Goal: Task Accomplishment & Management: Manage account settings

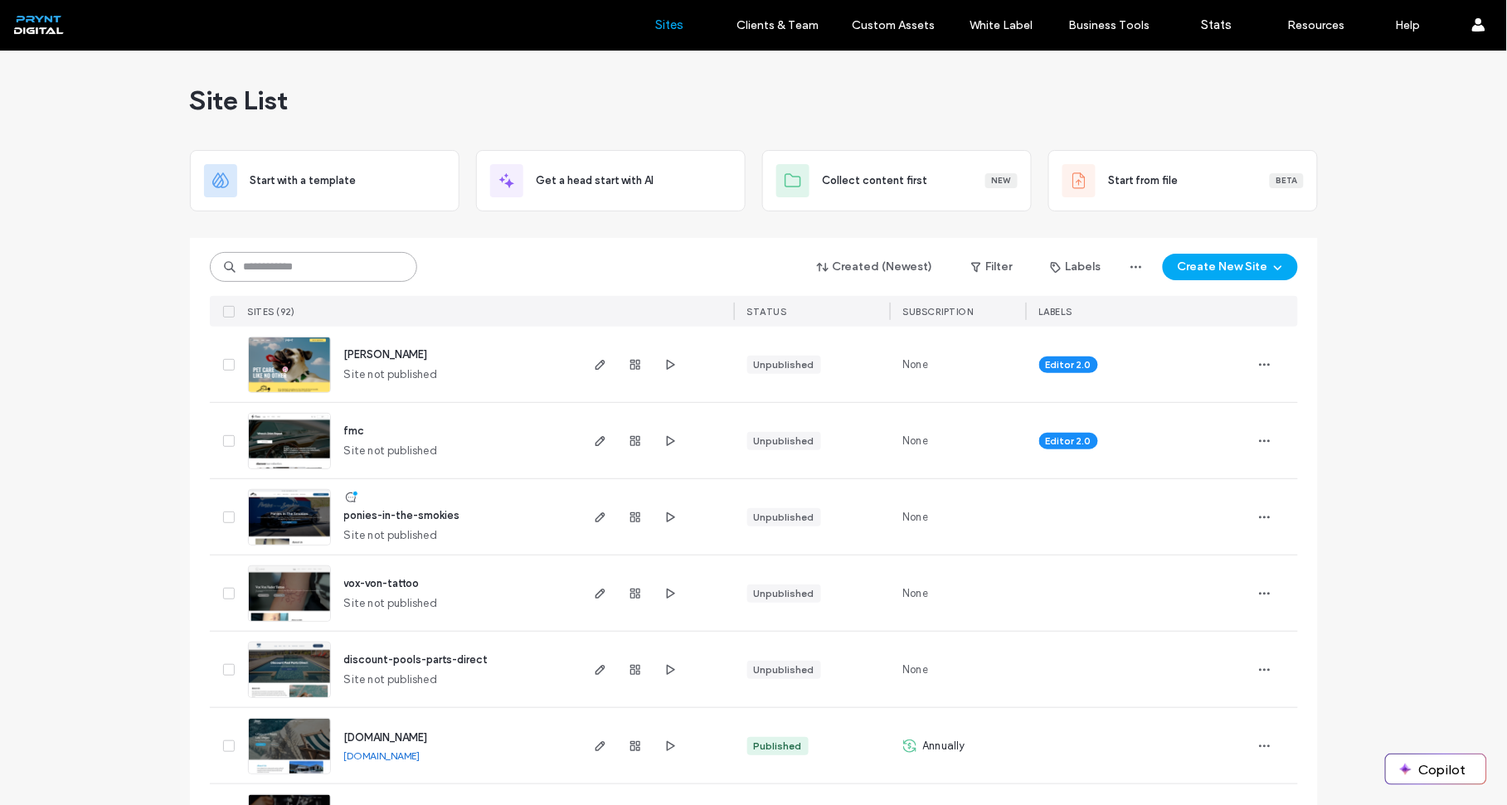
click at [370, 265] on input at bounding box center [313, 267] width 207 height 30
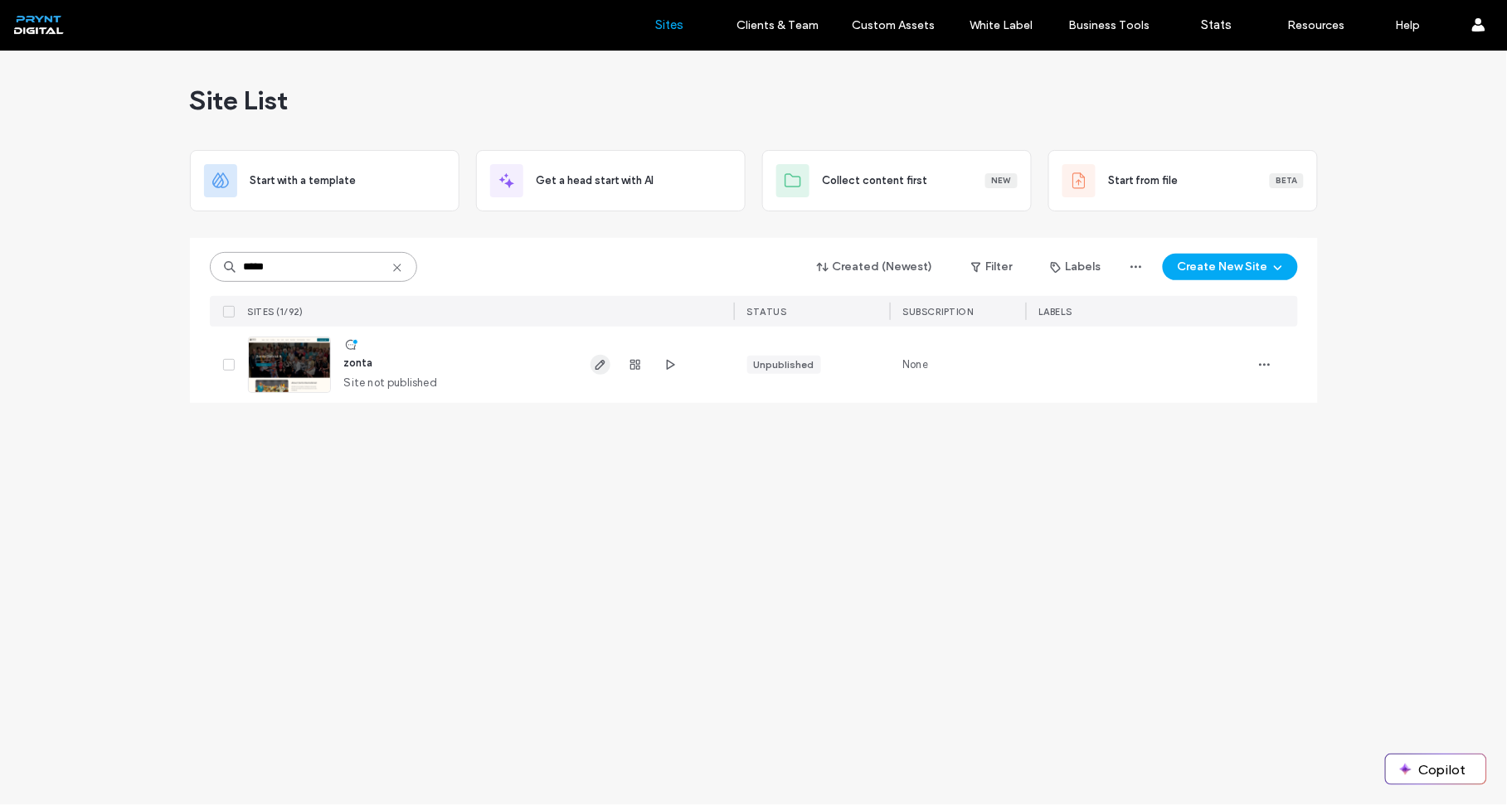
type input "*****"
click at [599, 368] on use "button" at bounding box center [600, 365] width 10 height 10
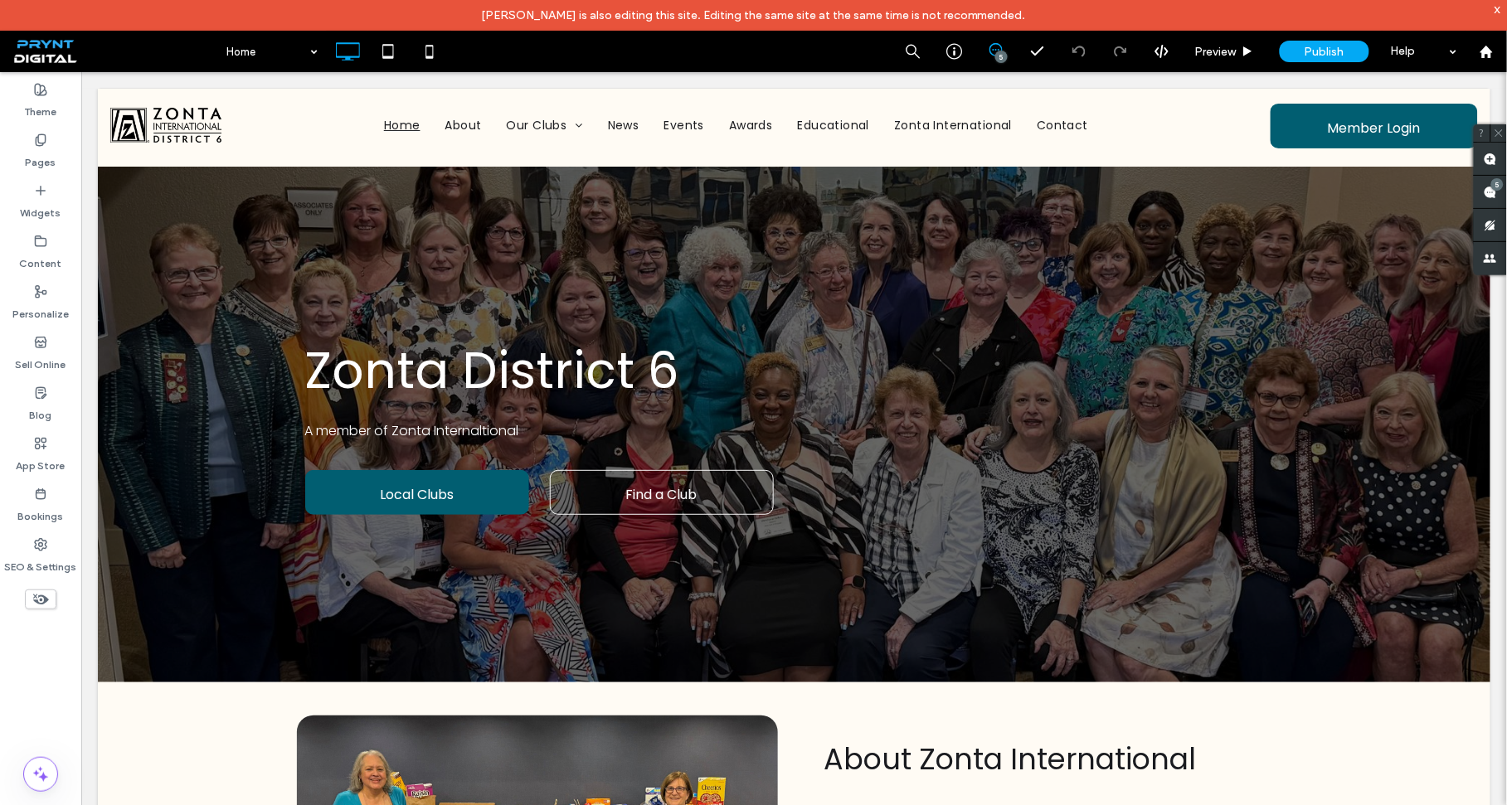
click at [1498, 11] on div "x" at bounding box center [1497, 9] width 7 height 14
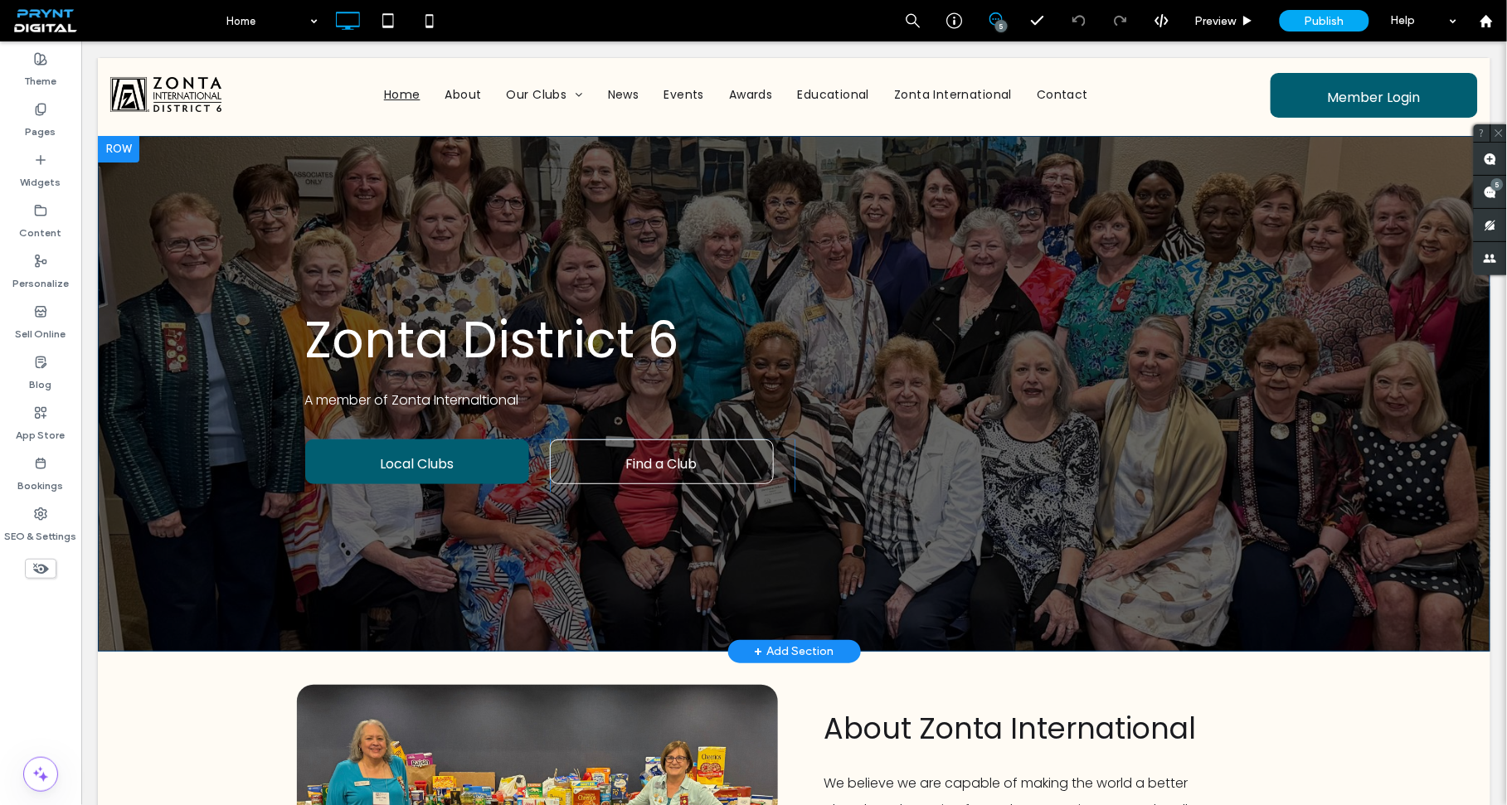
drag, startPoint x: 648, startPoint y: 473, endPoint x: 672, endPoint y: 274, distance: 200.5
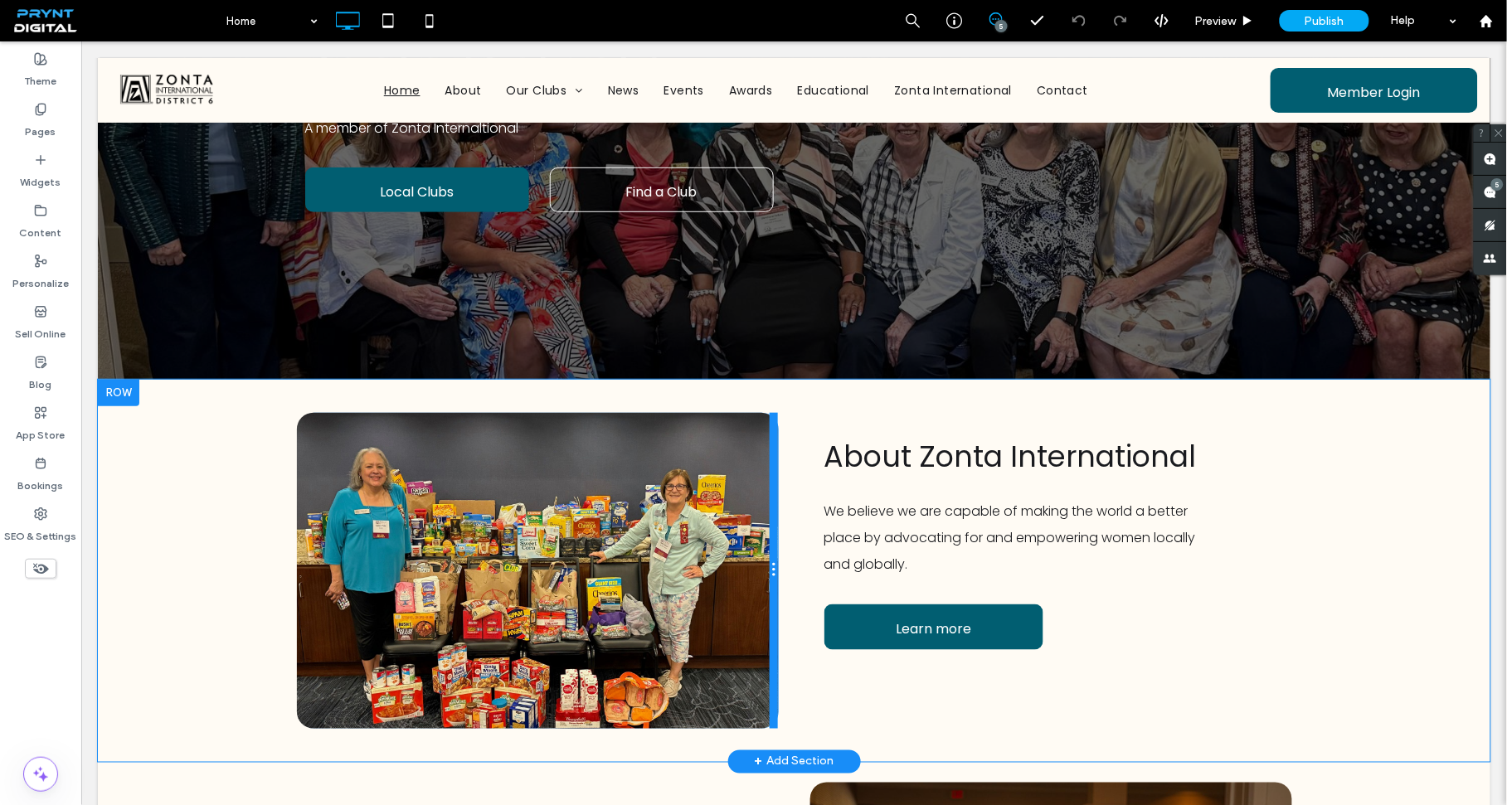
scroll to position [238, 0]
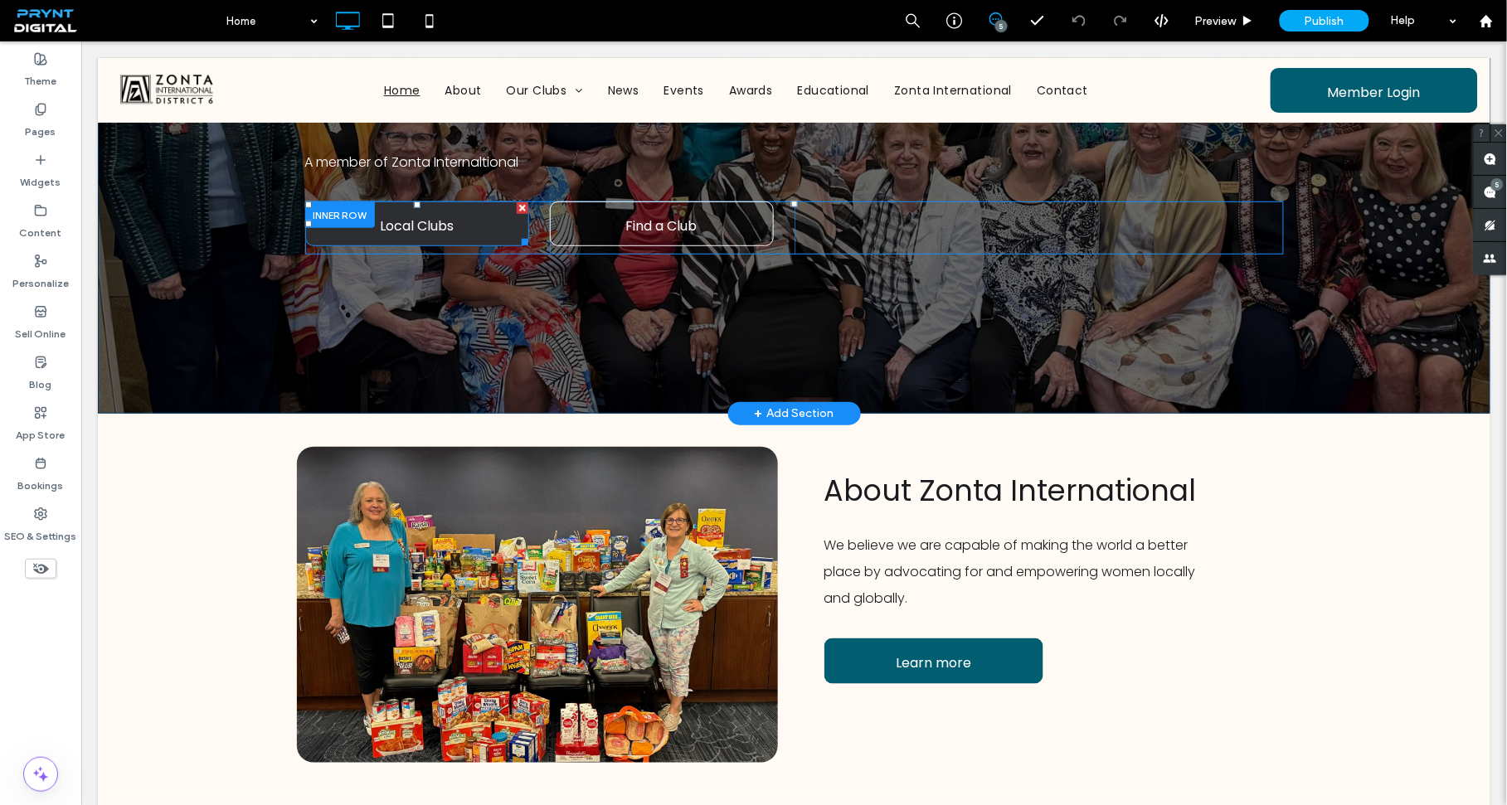
click at [434, 211] on span "Local Clubs" at bounding box center [416, 224] width 74 height 47
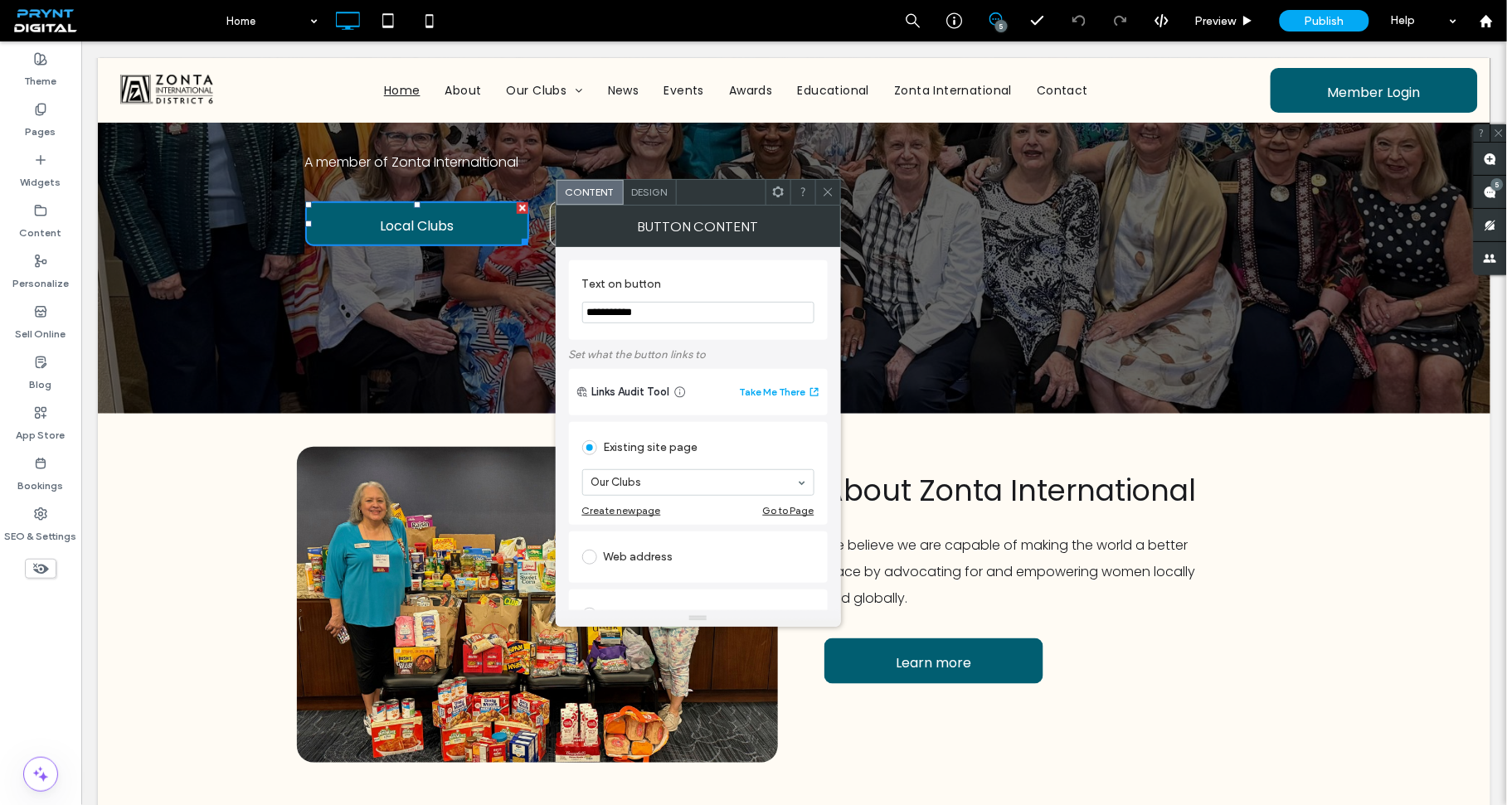
click at [638, 189] on span "Design" at bounding box center [650, 192] width 36 height 12
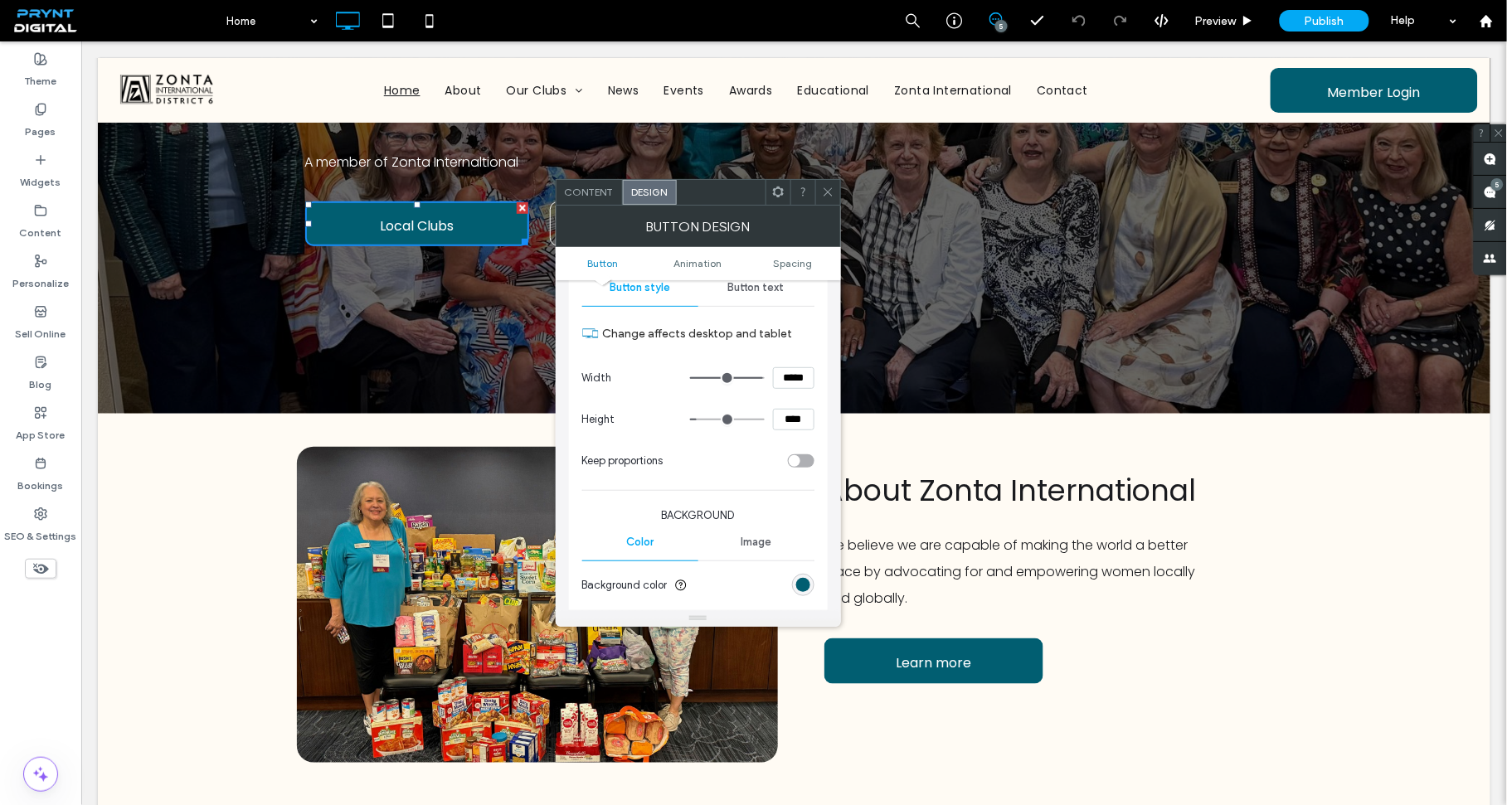
scroll to position [207, 0]
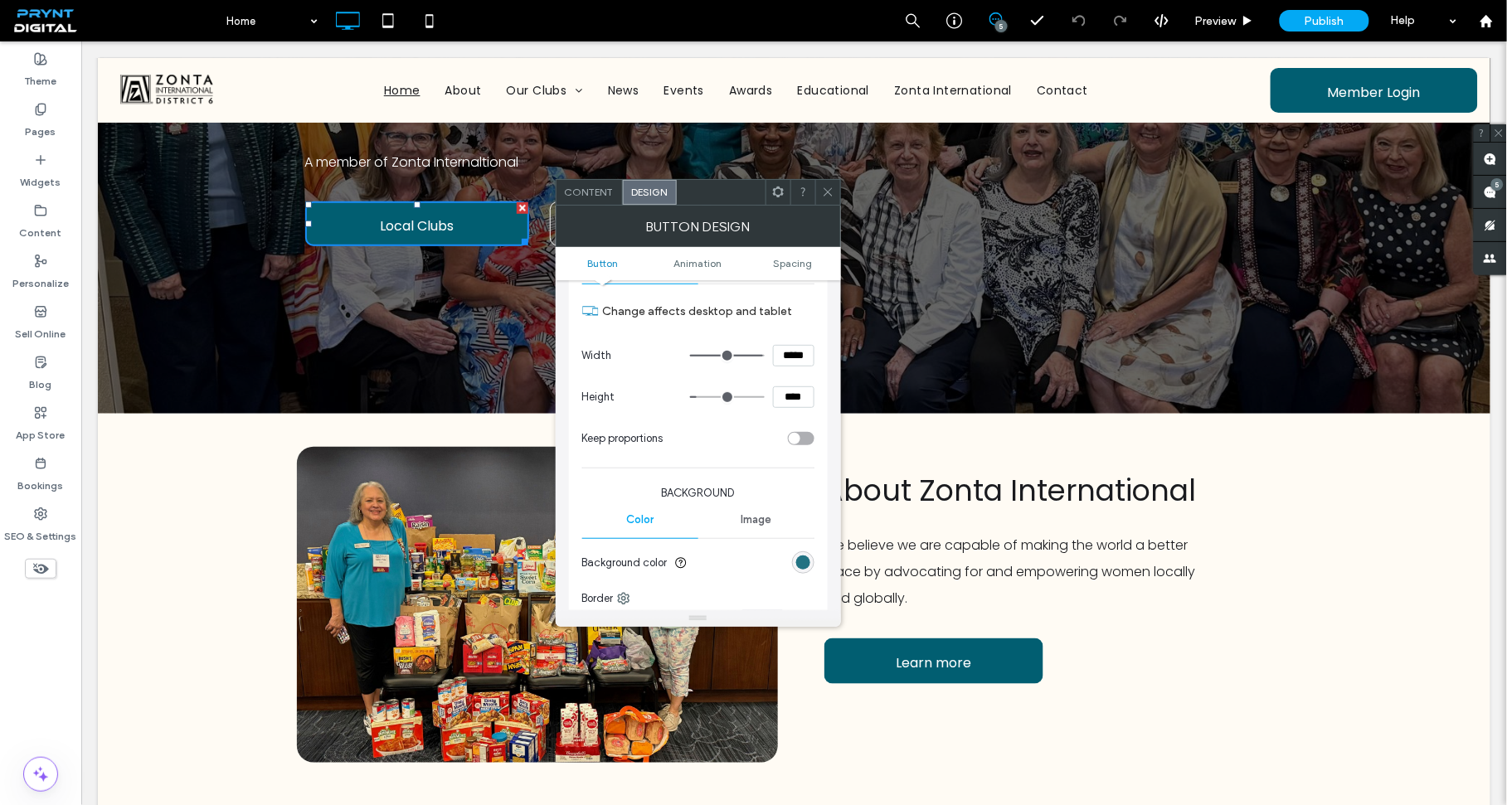
click at [804, 565] on div "rgb(1, 94, 113)" at bounding box center [803, 563] width 14 height 14
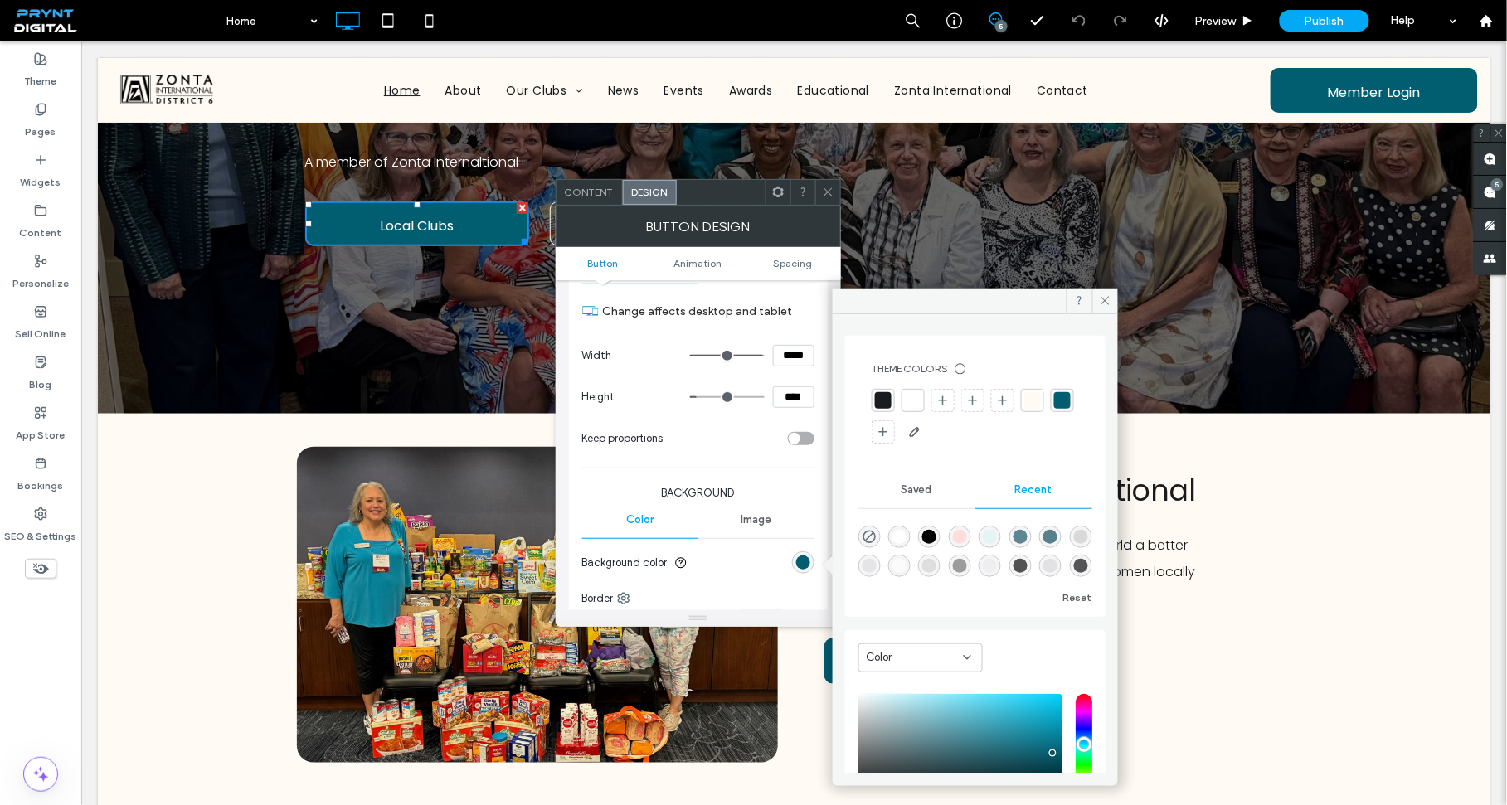
scroll to position [352, 0]
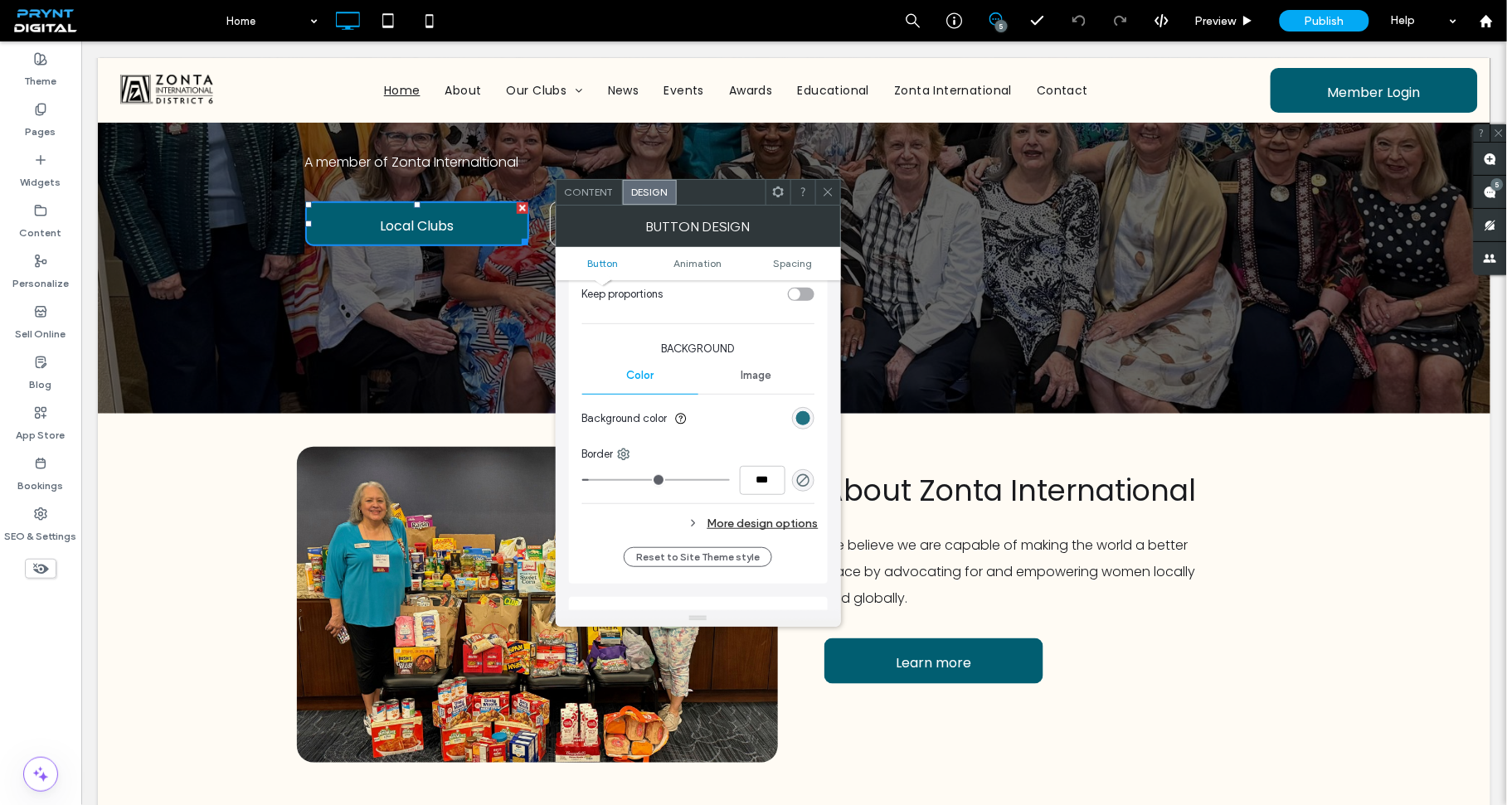
click at [801, 420] on div "rgb(1, 94, 113)" at bounding box center [803, 418] width 14 height 14
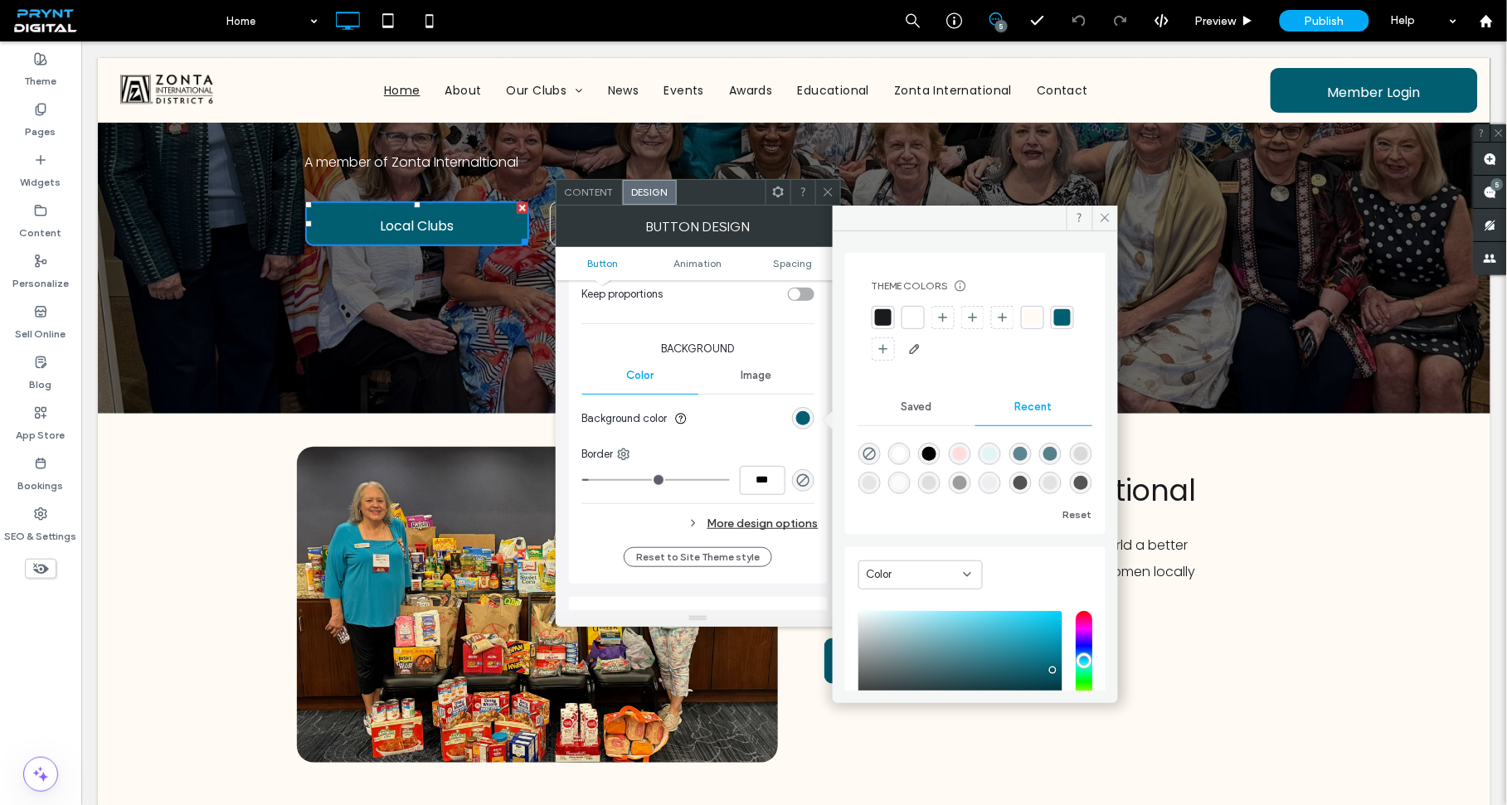
scroll to position [131, 0]
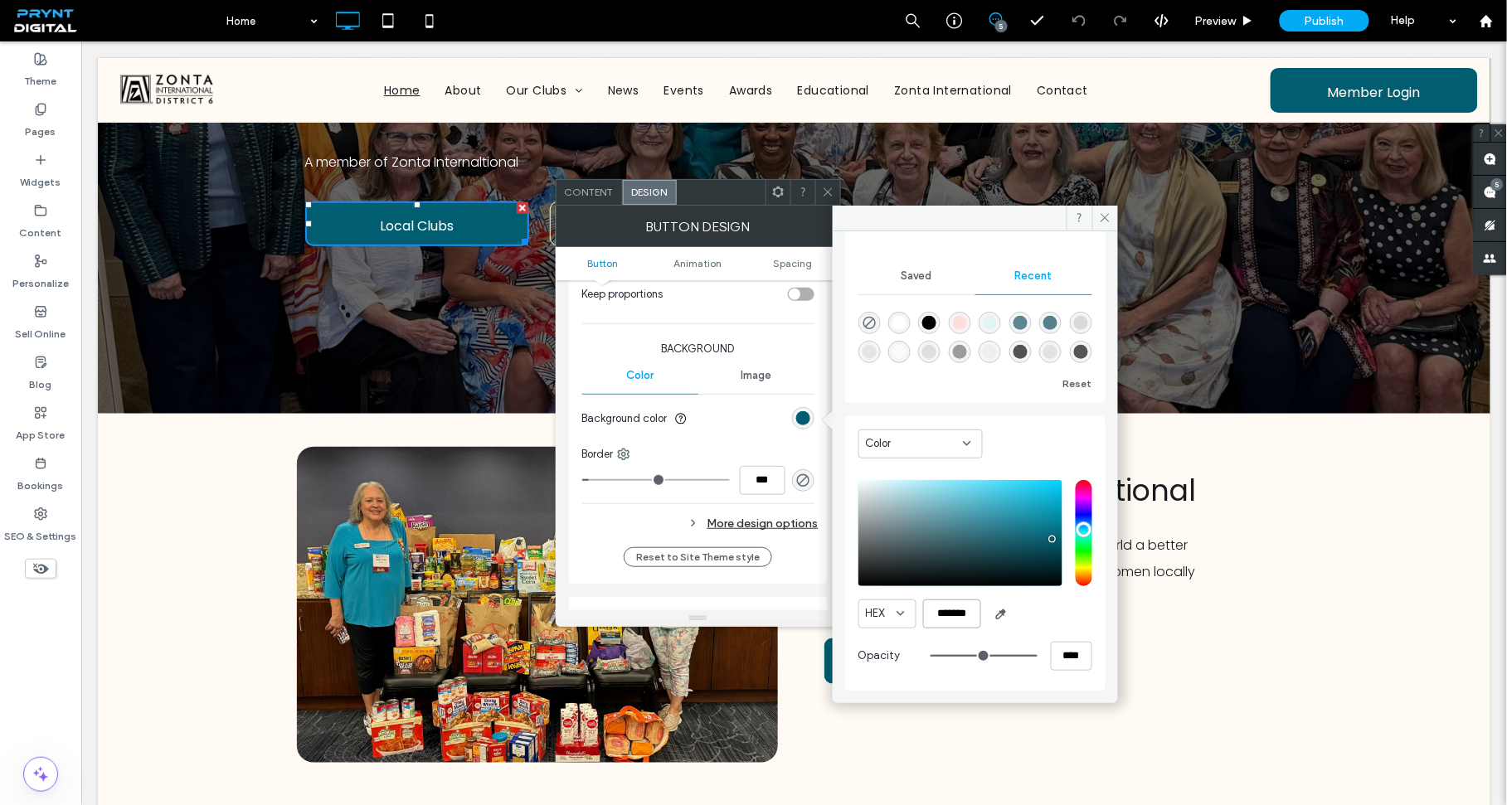
click at [949, 617] on input "*******" at bounding box center [952, 613] width 58 height 29
click at [829, 195] on icon at bounding box center [828, 192] width 12 height 12
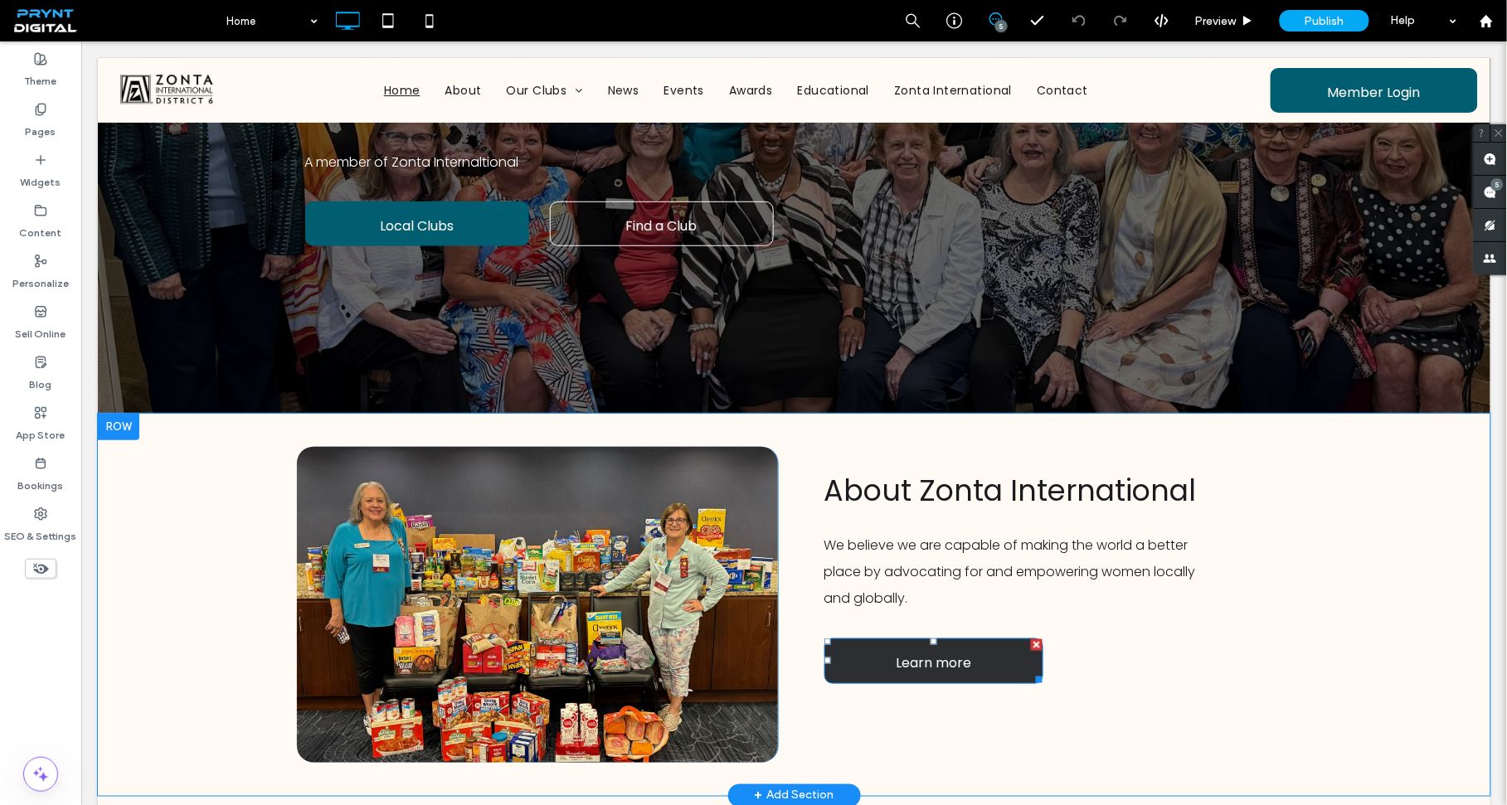
click at [917, 668] on span "Learn more" at bounding box center [932, 661] width 75 height 47
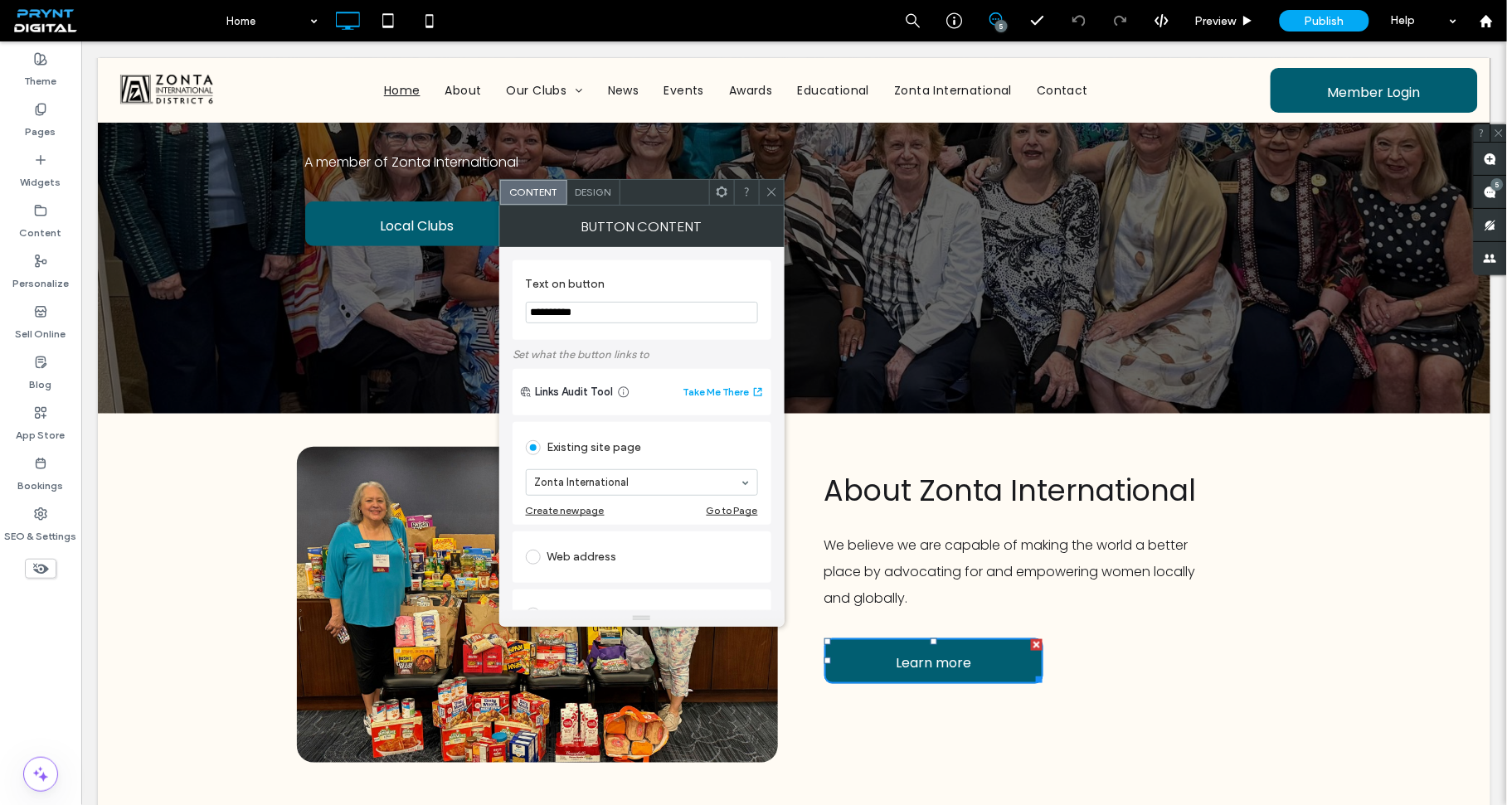
click at [583, 194] on span "Design" at bounding box center [593, 192] width 36 height 12
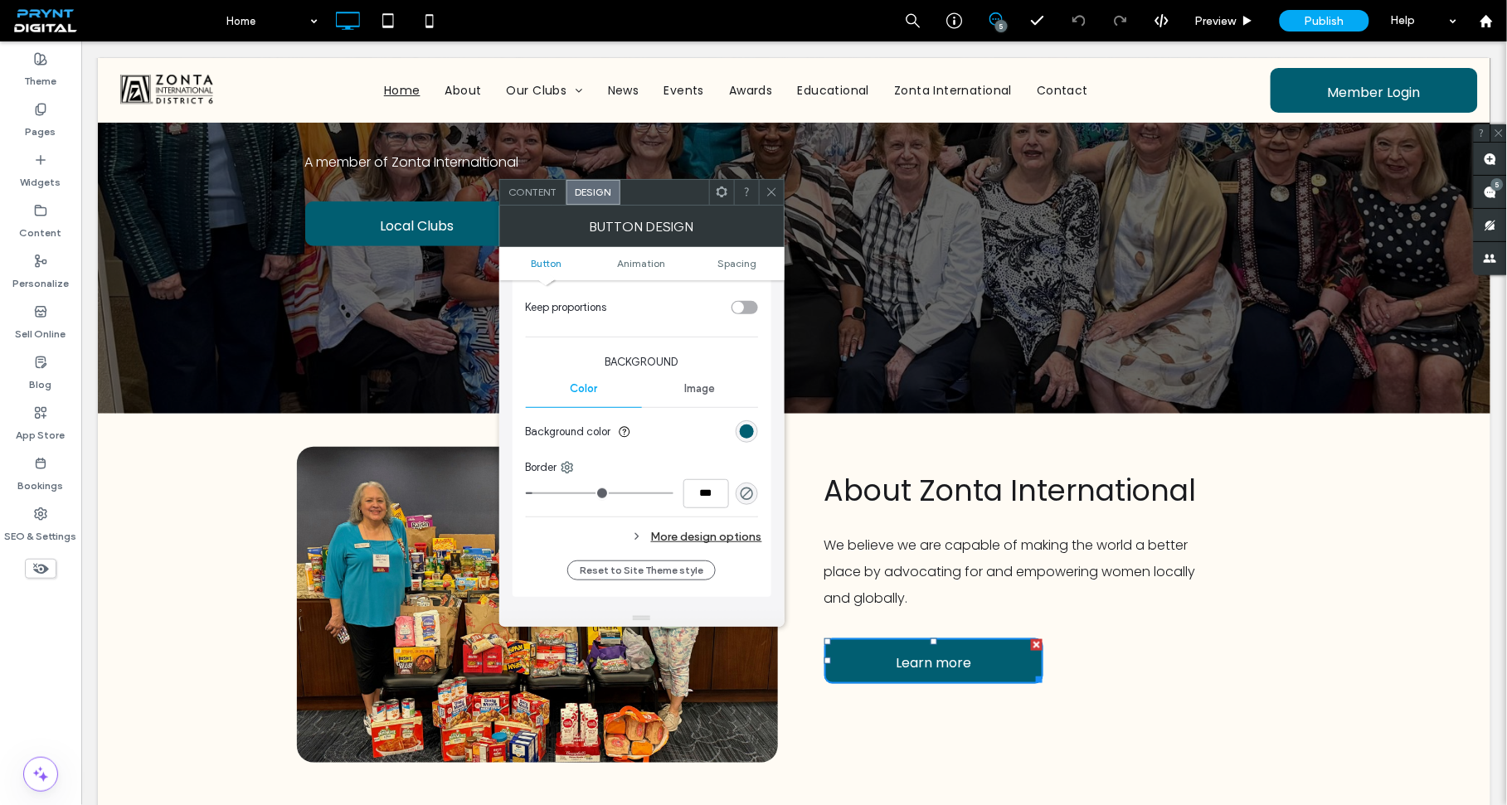
scroll to position [328, 0]
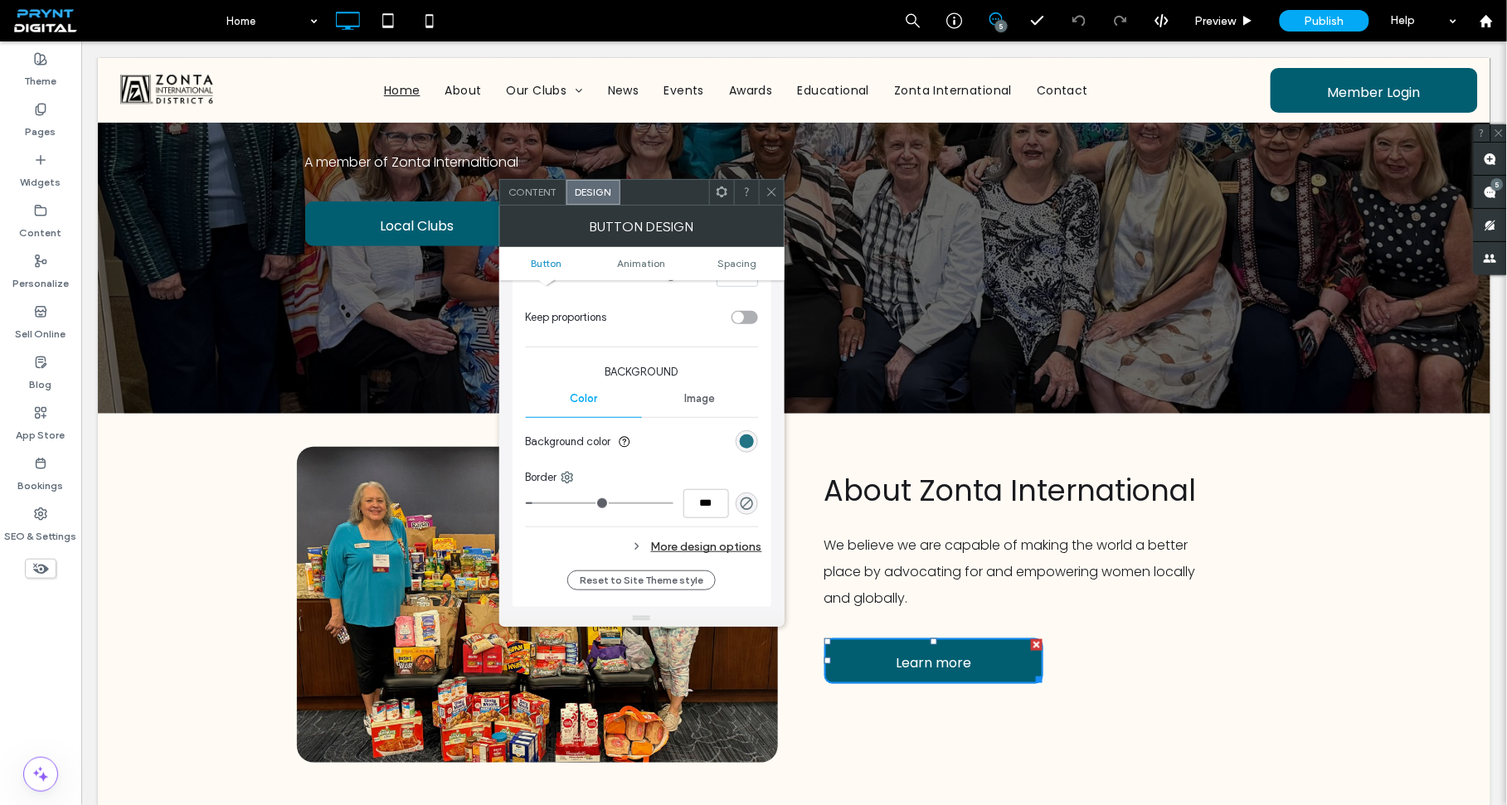
click at [747, 443] on div "rgb(1, 94, 113)" at bounding box center [747, 441] width 14 height 14
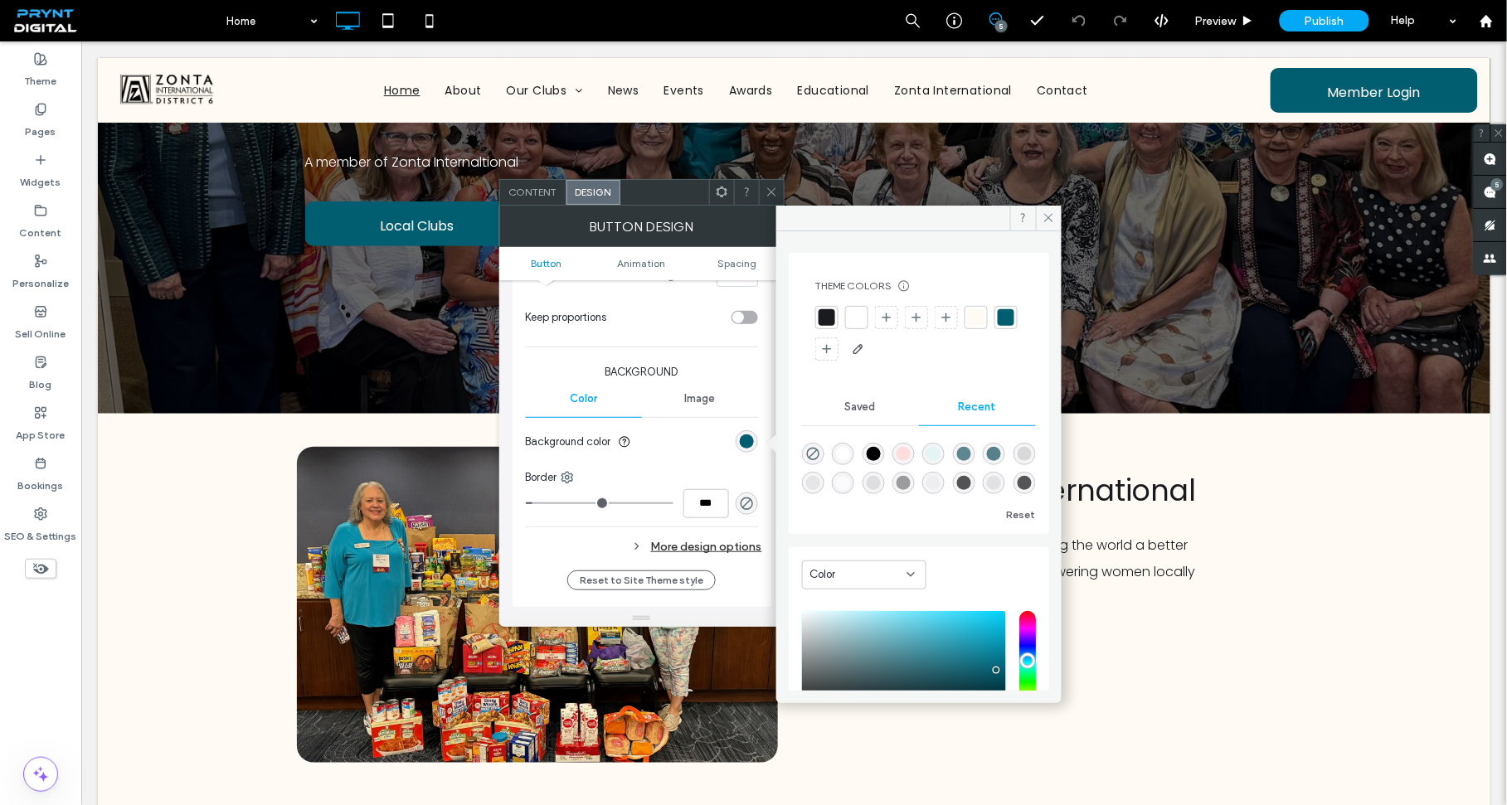
scroll to position [131, 0]
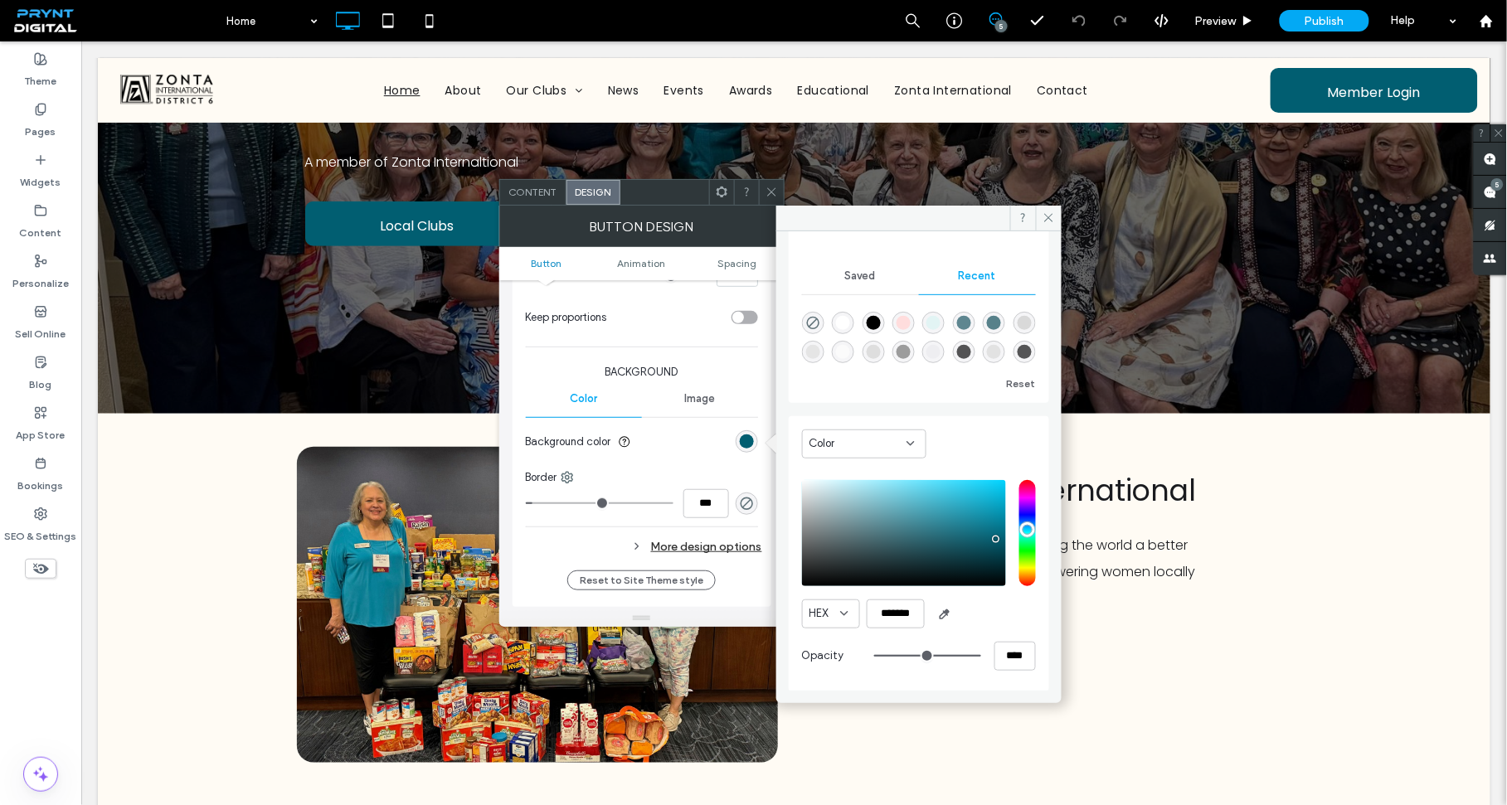
click at [765, 192] on icon at bounding box center [771, 192] width 12 height 12
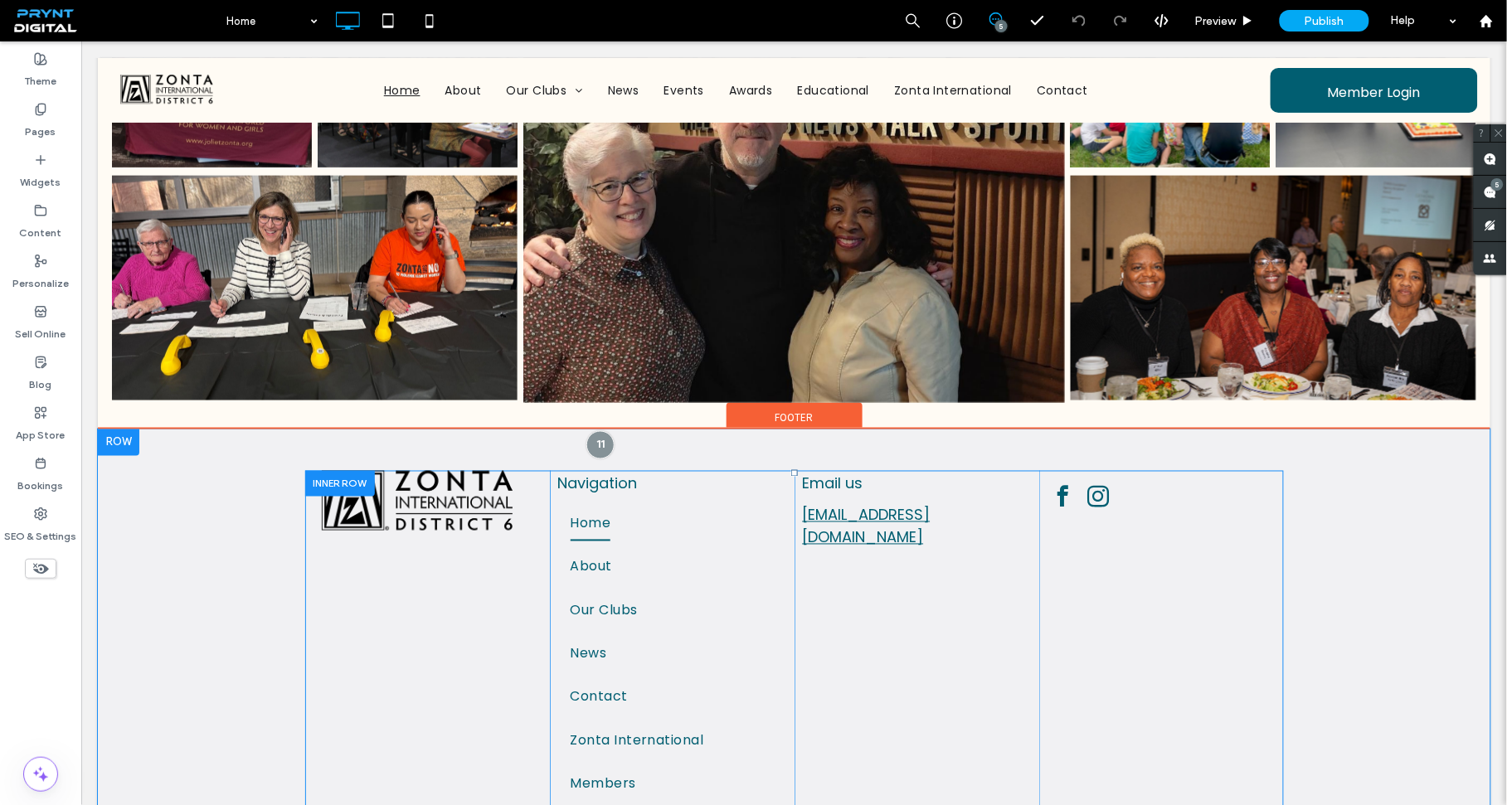
scroll to position [4501, 0]
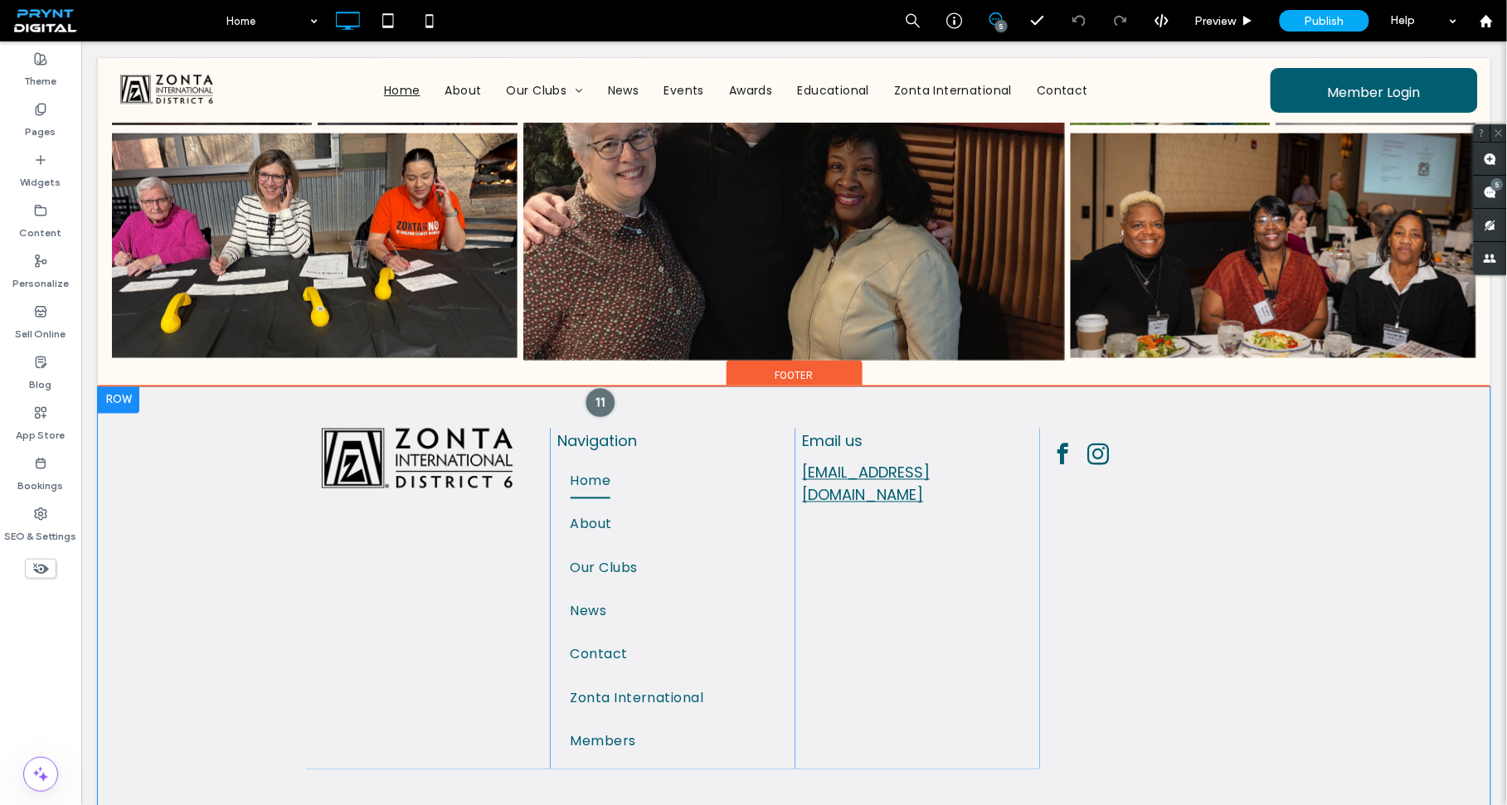
click at [591, 386] on div at bounding box center [600, 401] width 31 height 31
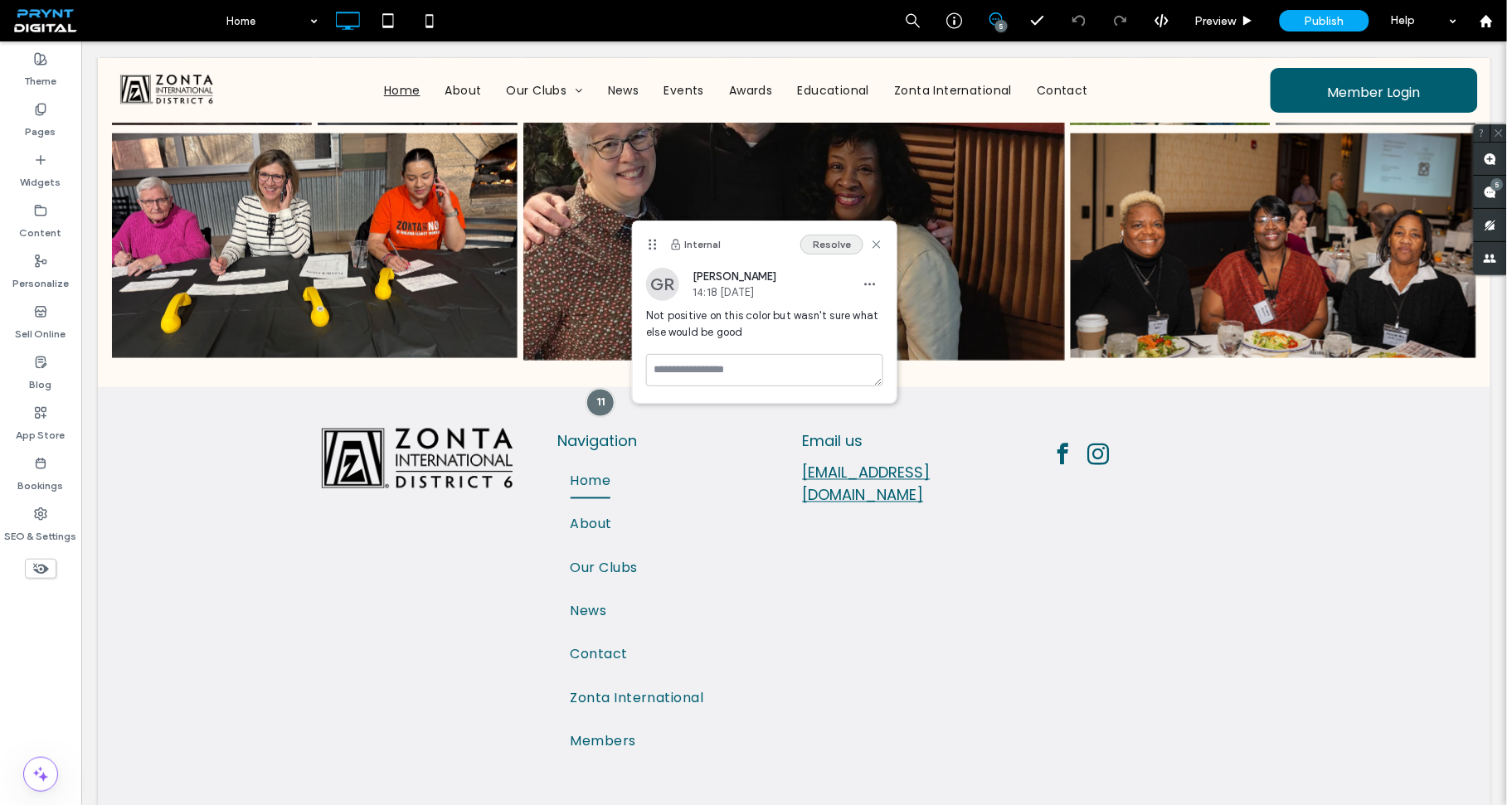
click at [826, 245] on button "Resolve" at bounding box center [831, 245] width 63 height 20
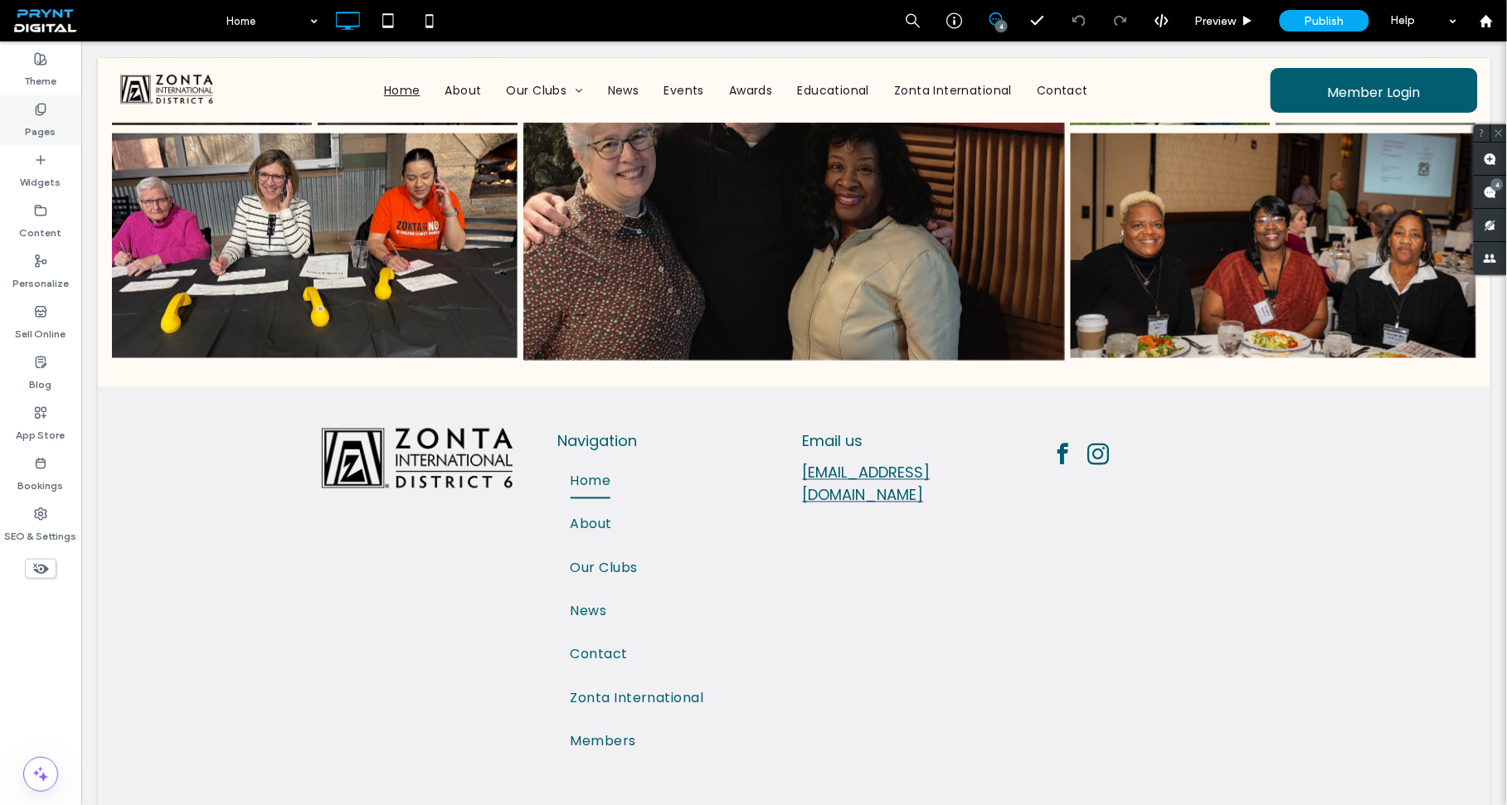
click at [51, 125] on label "Pages" at bounding box center [41, 127] width 31 height 23
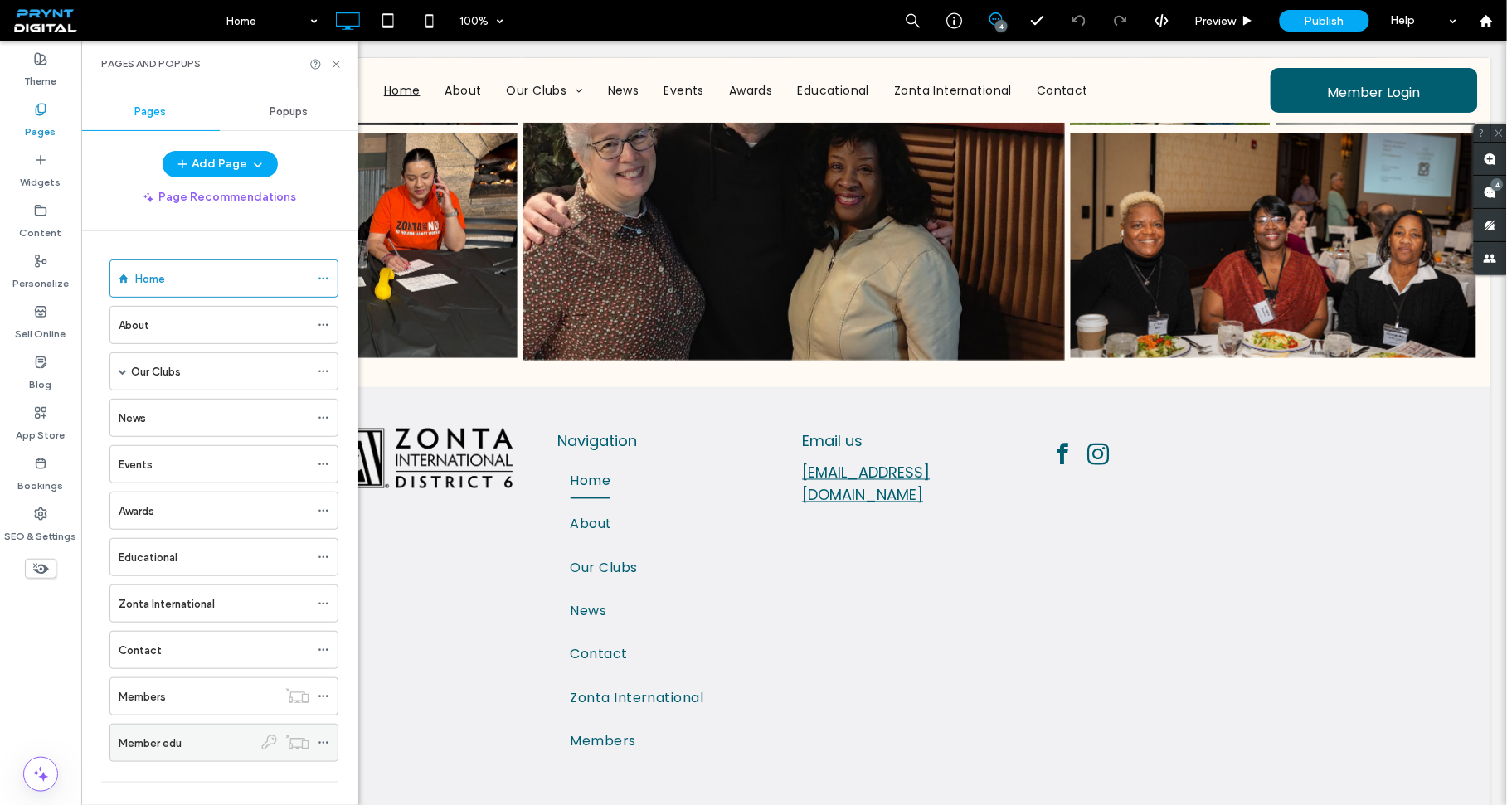
click at [325, 743] on icon at bounding box center [324, 743] width 12 height 12
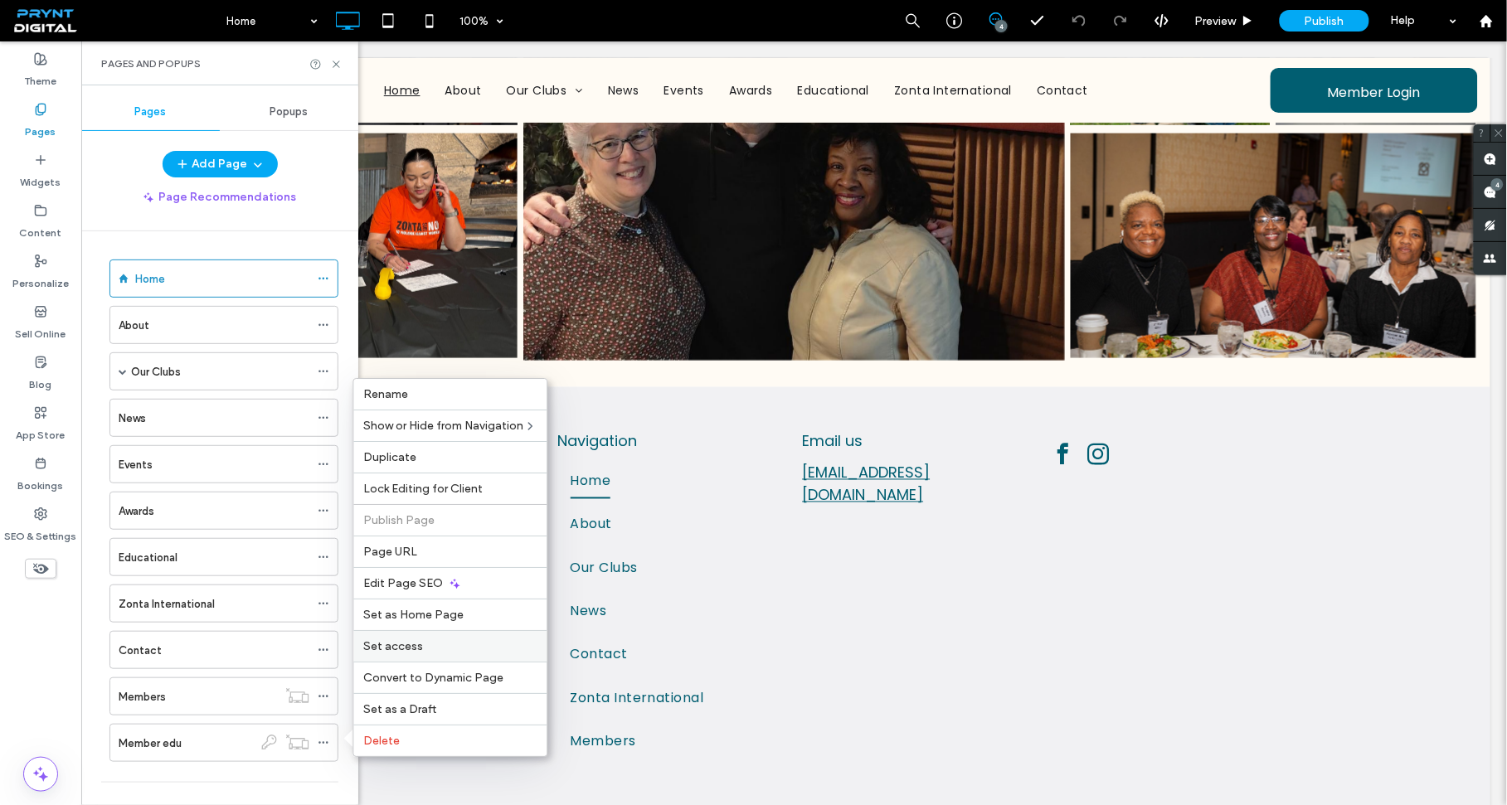
click at [444, 641] on label "Set access" at bounding box center [450, 646] width 173 height 14
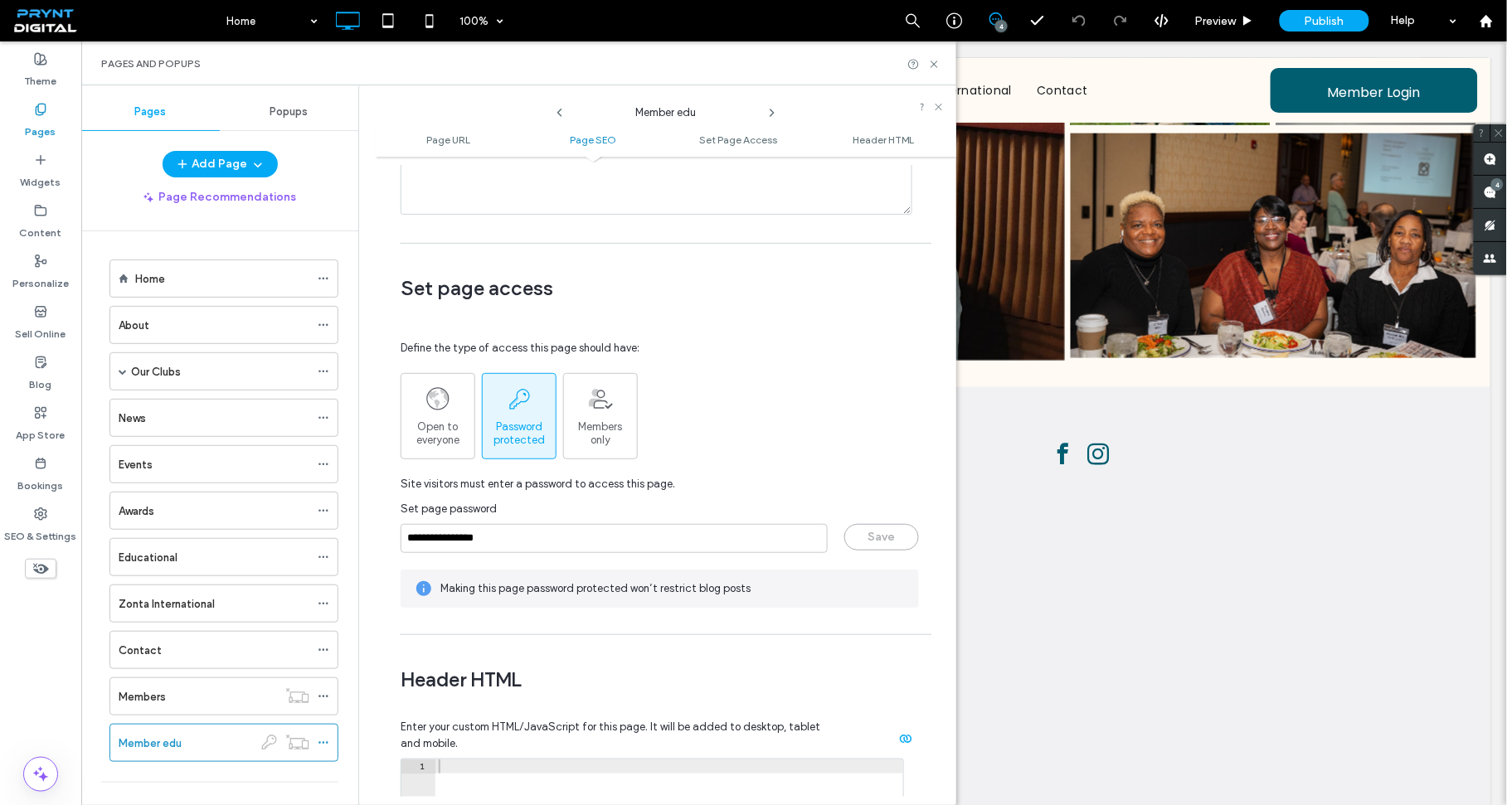
scroll to position [1153, 0]
click at [449, 540] on input "**********" at bounding box center [613, 536] width 427 height 29
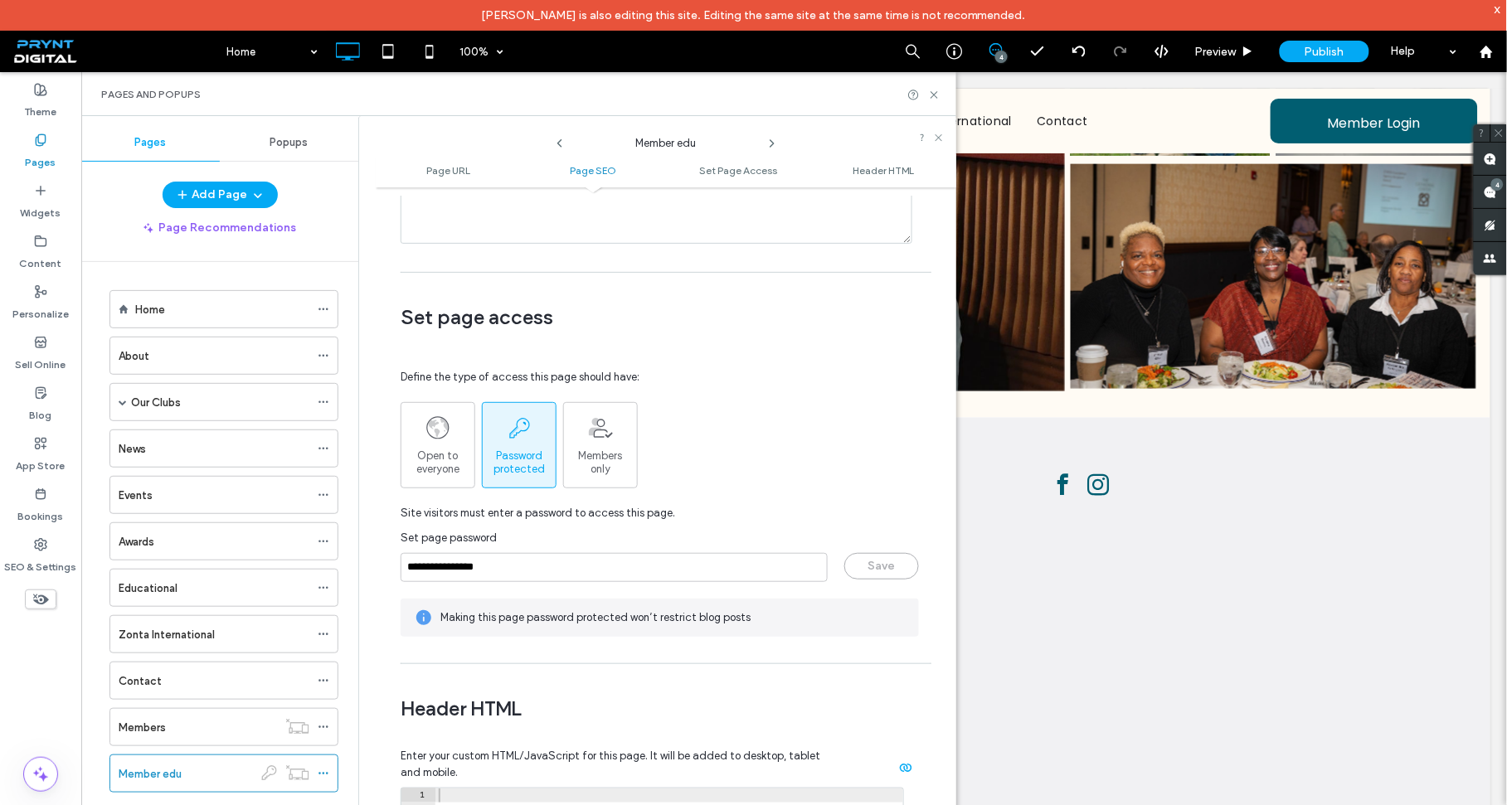
click at [547, 546] on div "Set page password" at bounding box center [659, 538] width 518 height 17
click at [1498, 12] on div "x" at bounding box center [1497, 9] width 7 height 14
